Goal: Task Accomplishment & Management: Manage account settings

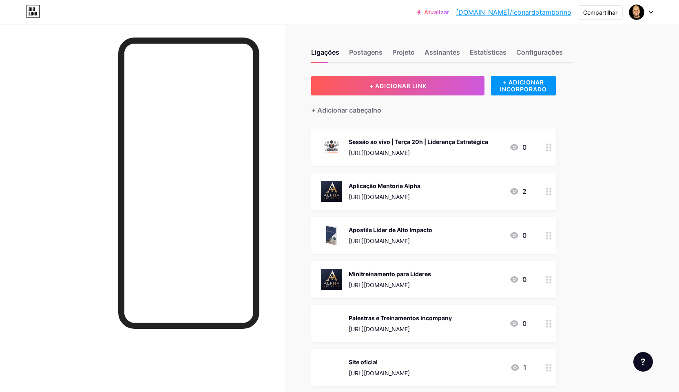
drag, startPoint x: 456, startPoint y: 146, endPoint x: 597, endPoint y: 112, distance: 144.3
click at [597, 112] on div "Ligações Postagens Projeto Assinantes Estatísticas Configurações + ADICIONAR LI…" at bounding box center [303, 318] width 607 height 589
click at [606, 122] on div "Ligações Postagens Projeto Assinantes Estatísticas Configurações + ADICIONAR LI…" at bounding box center [303, 318] width 607 height 589
click at [431, 276] on div "Minitreinamento para Líderes" at bounding box center [390, 274] width 82 height 9
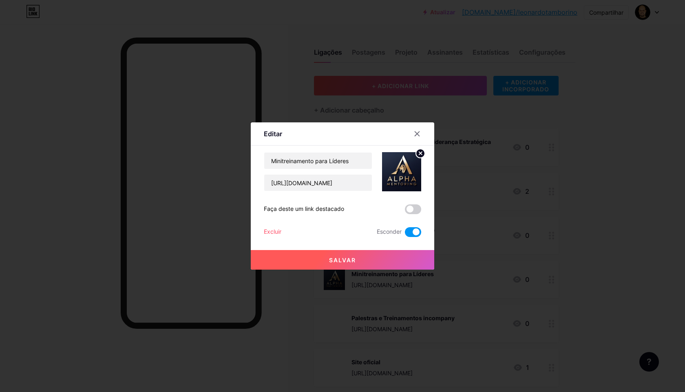
click at [419, 232] on span at bounding box center [413, 232] width 16 height 10
click at [405, 234] on input "checkbox" at bounding box center [405, 234] width 0 height 0
click at [406, 255] on button "Salvar" at bounding box center [343, 260] width 184 height 20
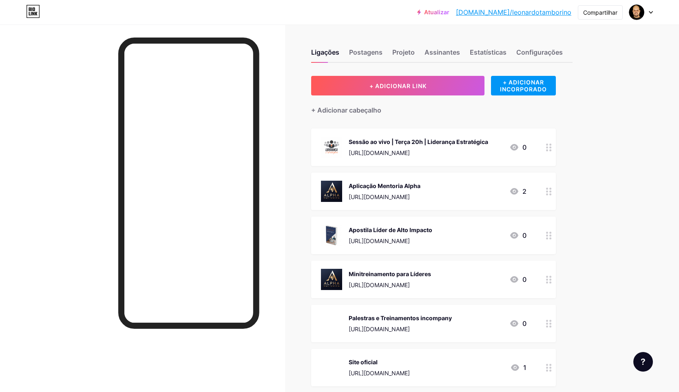
drag, startPoint x: 479, startPoint y: 276, endPoint x: 480, endPoint y: 251, distance: 24.5
click at [480, 251] on span "Sessão ao vivo | Terça 20h | Liderança Estratégica [URL][DOMAIN_NAME] 0 Aplicaç…" at bounding box center [433, 324] width 245 height 390
click at [606, 249] on div "Ligações Postagens Projeto Assinantes Estatísticas Configurações + ADICIONAR LI…" at bounding box center [303, 318] width 607 height 589
click at [593, 134] on div "Ligações Postagens Projeto Assinantes Estatísticas Configurações + ADICIONAR LI…" at bounding box center [303, 318] width 607 height 589
click at [597, 139] on div "Ligações Postagens Projeto Assinantes Estatísticas Configurações + ADICIONAR LI…" at bounding box center [303, 318] width 607 height 589
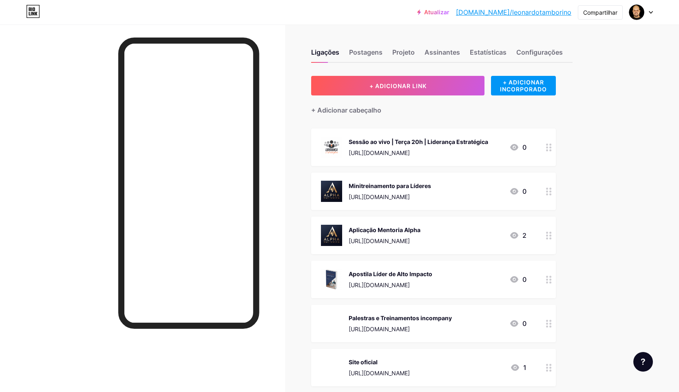
click at [339, 144] on img at bounding box center [331, 147] width 21 height 21
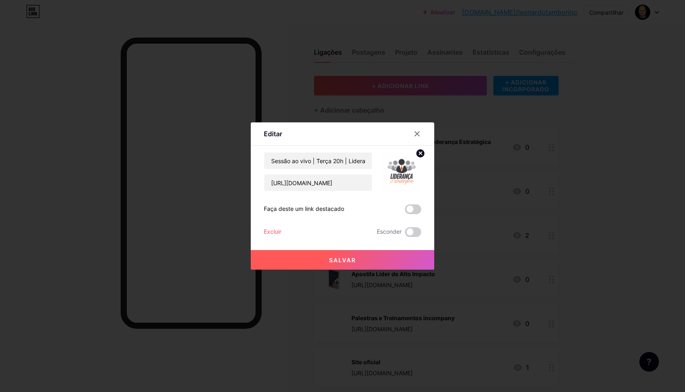
click at [420, 153] on icon at bounding box center [420, 153] width 3 height 3
click at [406, 170] on rect at bounding box center [406, 172] width 7 height 4
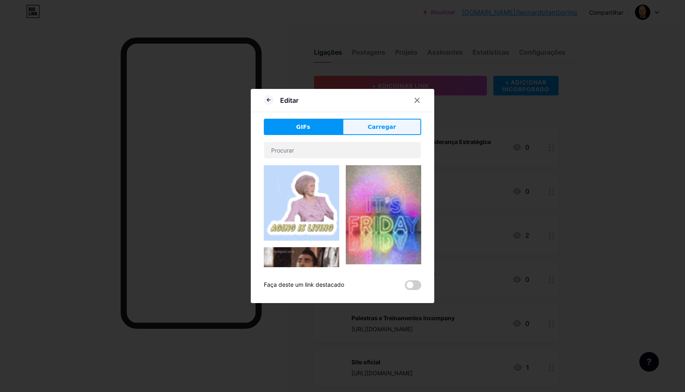
click at [388, 128] on font "Carregar" at bounding box center [382, 127] width 28 height 7
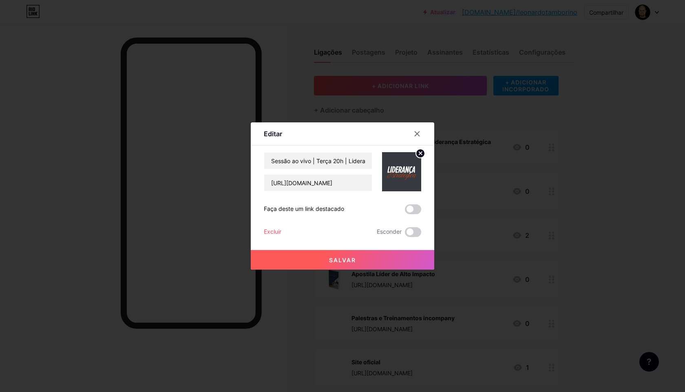
click at [379, 257] on button "Salvar" at bounding box center [343, 260] width 184 height 20
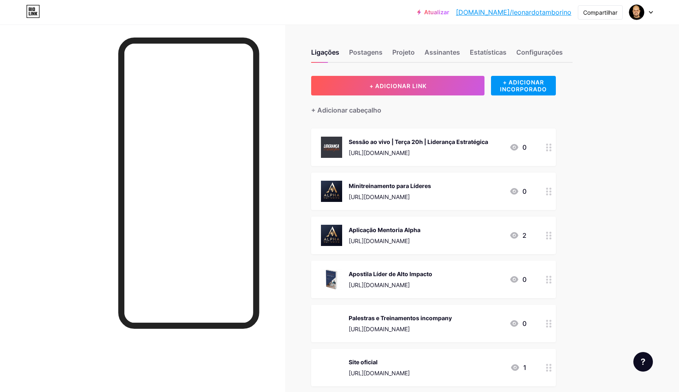
click at [342, 188] on img at bounding box center [331, 191] width 21 height 21
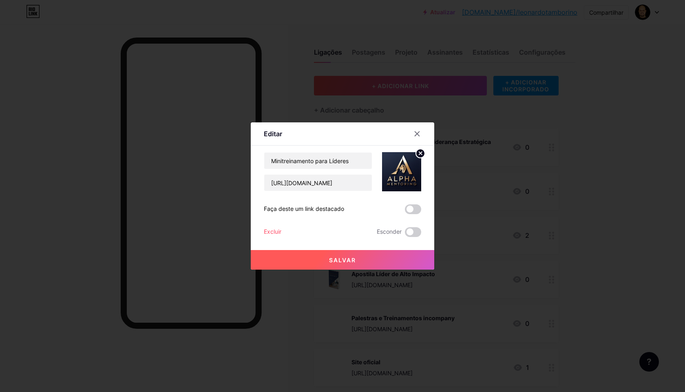
click at [421, 152] on circle at bounding box center [420, 153] width 9 height 9
click at [406, 172] on icon at bounding box center [406, 172] width 0 height 2
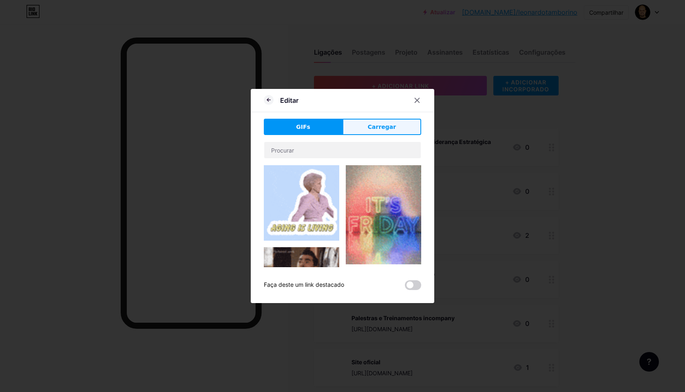
click at [388, 129] on font "Carregar" at bounding box center [382, 127] width 28 height 7
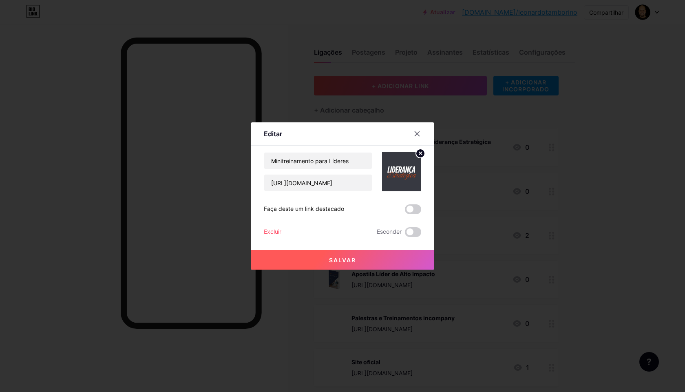
click at [387, 256] on button "Salvar" at bounding box center [343, 260] width 184 height 20
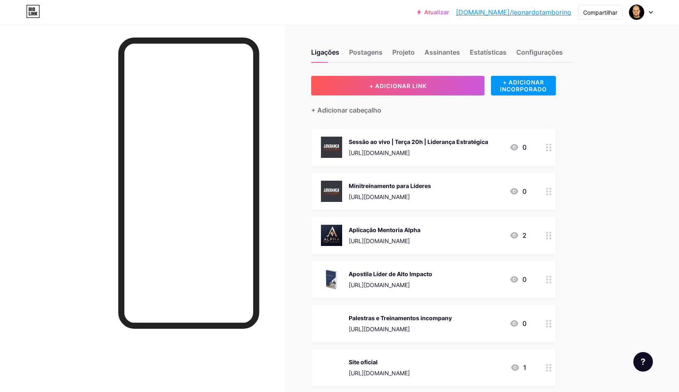
click at [617, 112] on div "Atualizar [DOMAIN_NAME]/leonar... [DOMAIN_NAME]/leonardotamborino Compartilhar …" at bounding box center [339, 307] width 679 height 614
click at [614, 115] on div "Atualizar [DOMAIN_NAME]/leonar... [DOMAIN_NAME]/leonardotamborino Compartilhar …" at bounding box center [339, 307] width 679 height 614
click at [589, 45] on div "Ligações Postagens Projeto Assinantes Estatísticas Configurações + ADICIONAR LI…" at bounding box center [303, 318] width 607 height 589
